Goal: Task Accomplishment & Management: Use online tool/utility

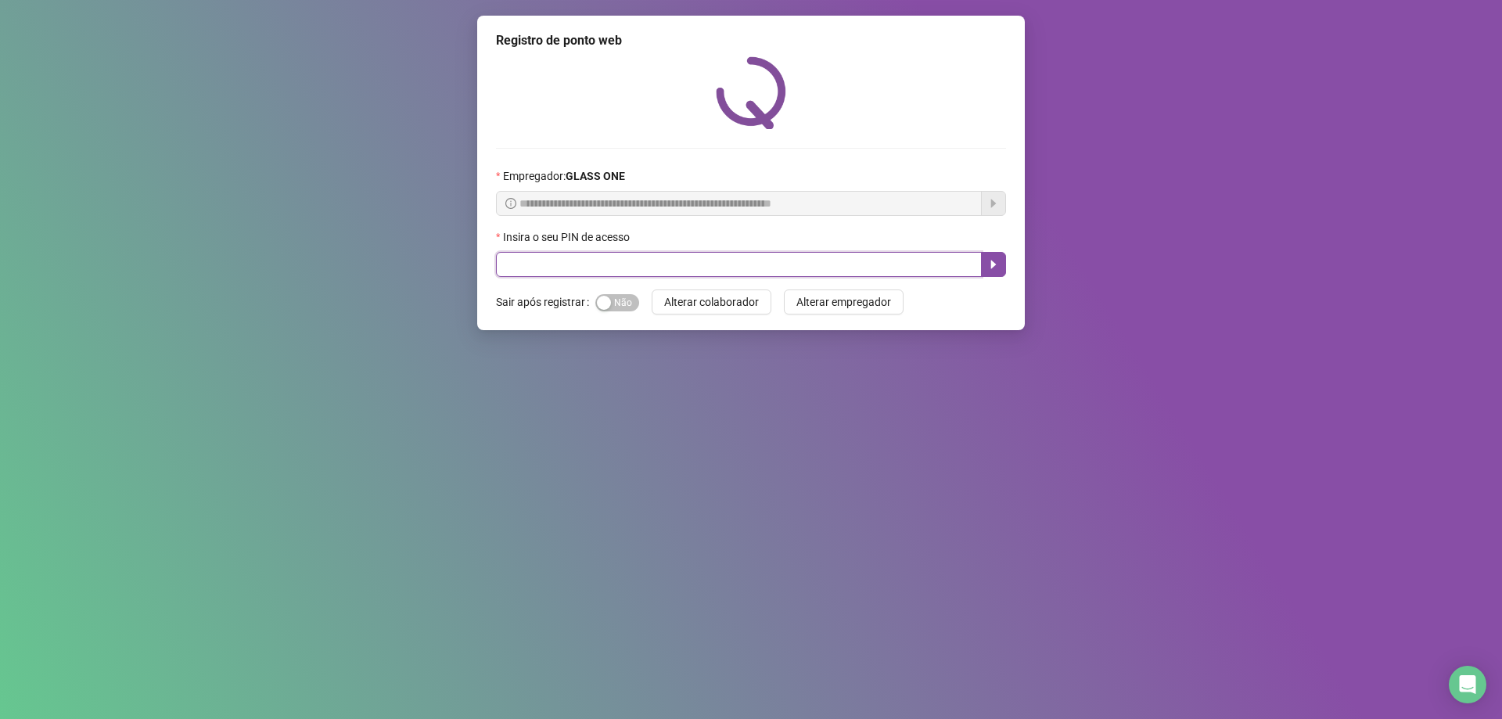
click at [829, 263] on input "text" at bounding box center [739, 264] width 486 height 25
type input "*****"
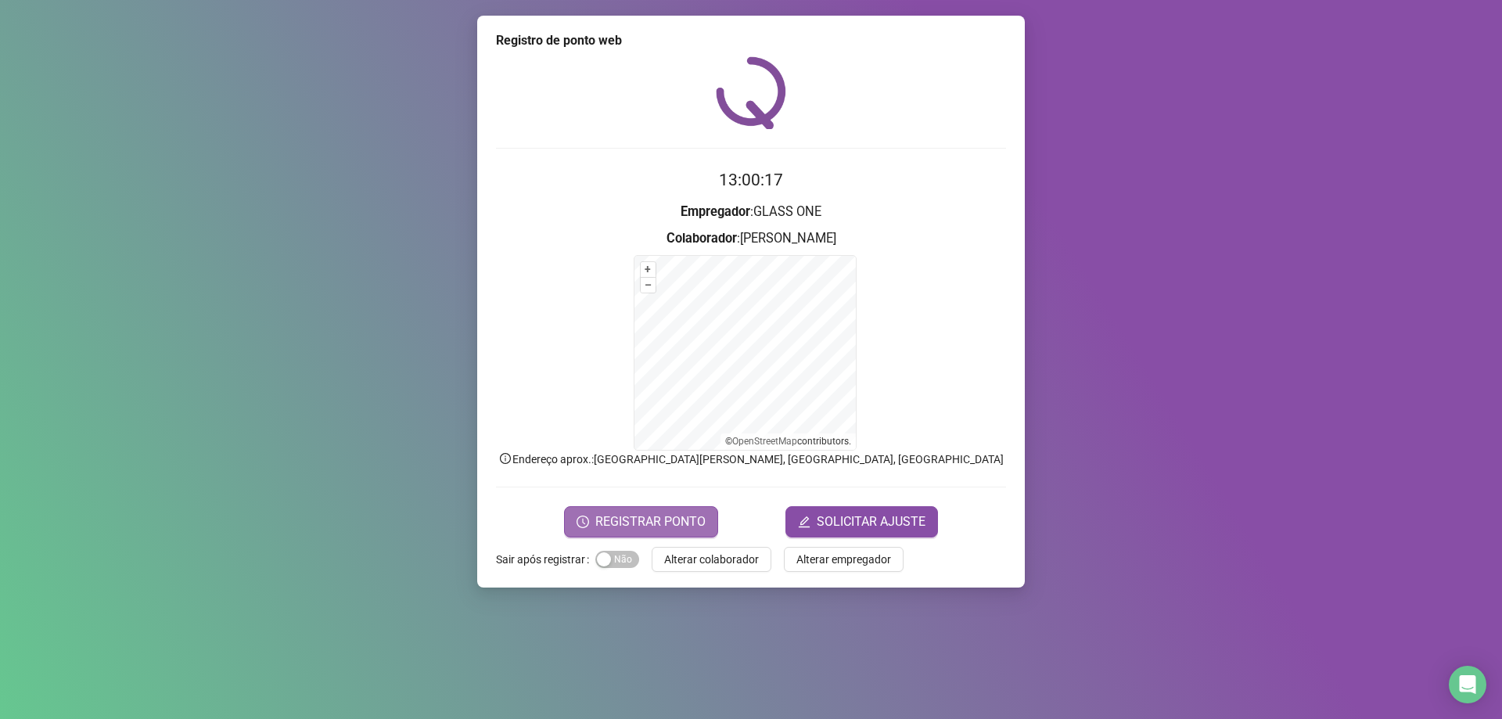
click at [659, 525] on span "REGISTRAR PONTO" at bounding box center [650, 522] width 110 height 19
